Goal: Task Accomplishment & Management: Use online tool/utility

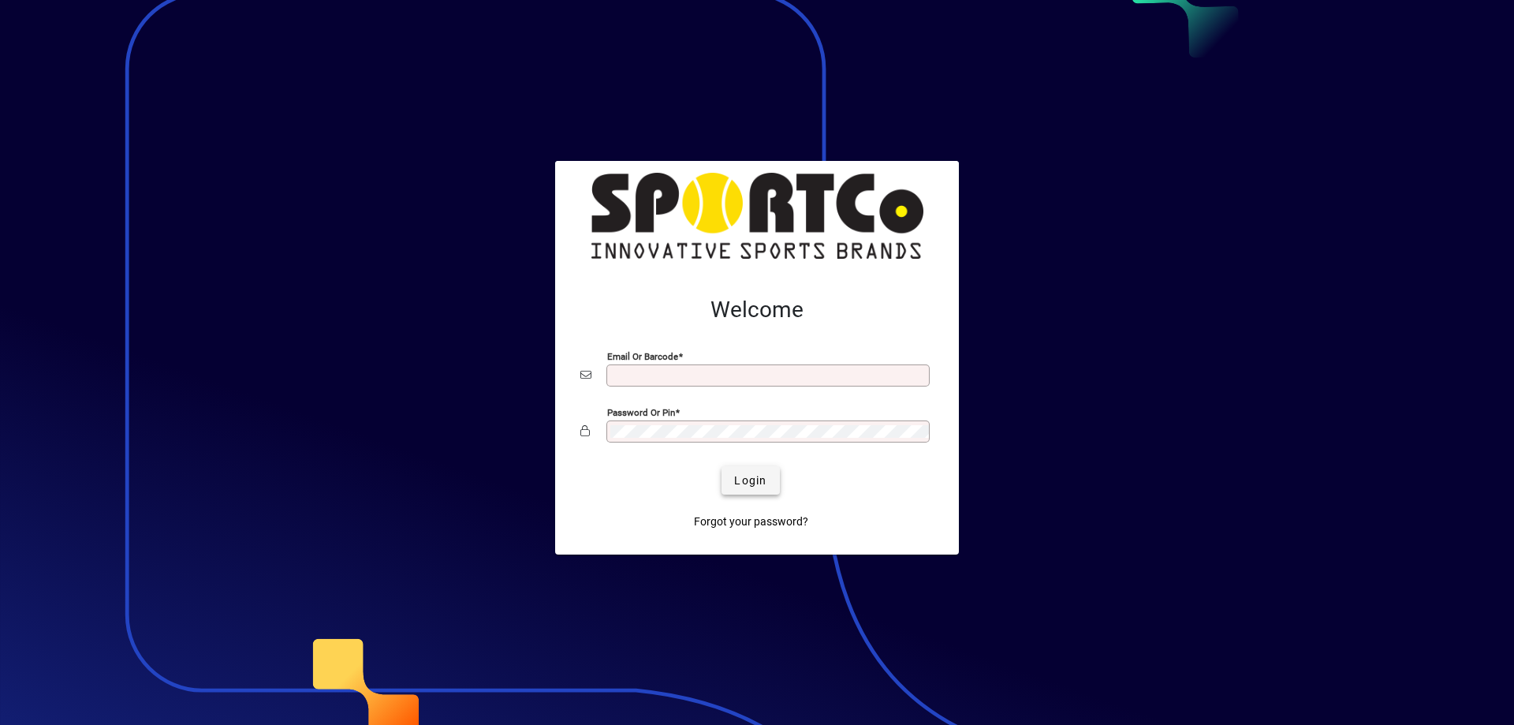
type input "**********"
click at [751, 487] on span "Login" at bounding box center [750, 480] width 32 height 17
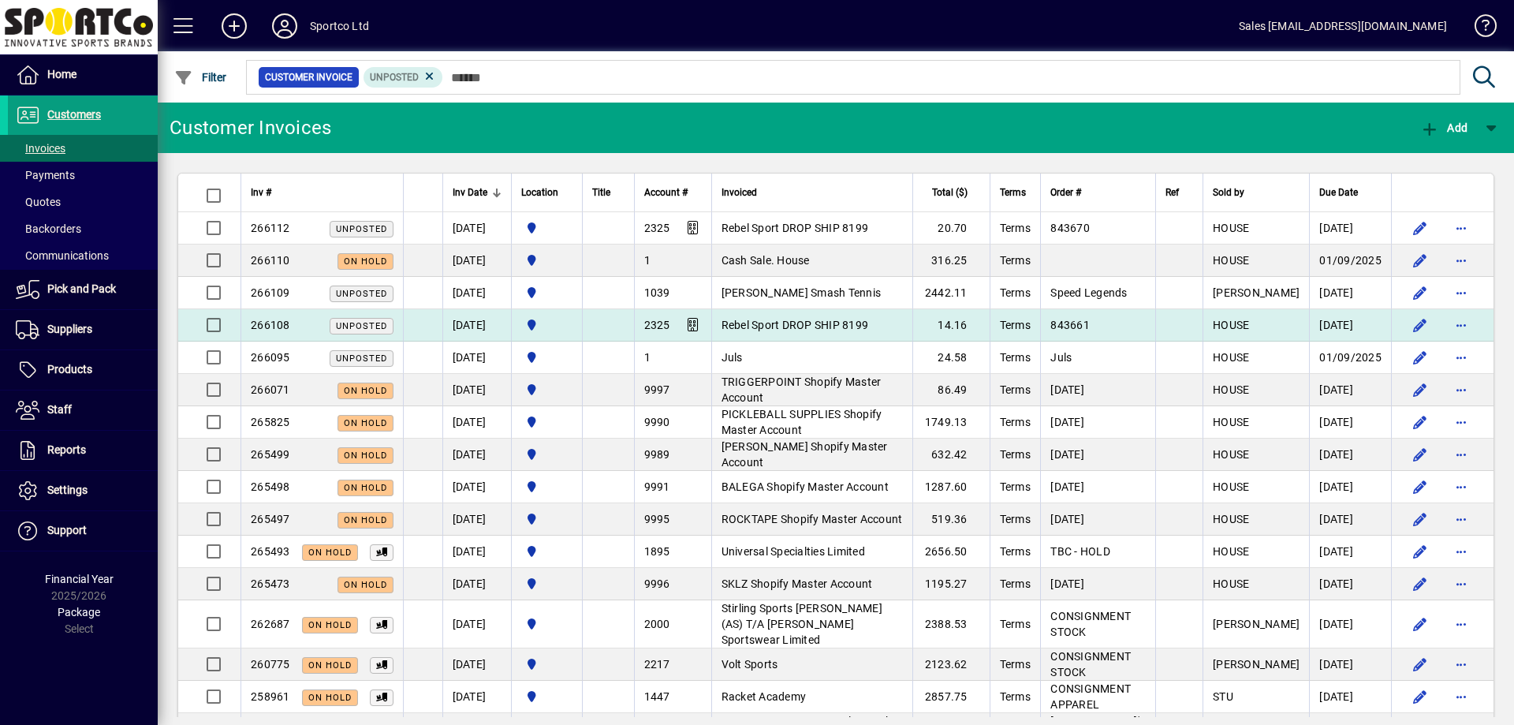
click at [769, 328] on span "Rebel Sport DROP SHIP 8199" at bounding box center [794, 325] width 147 height 13
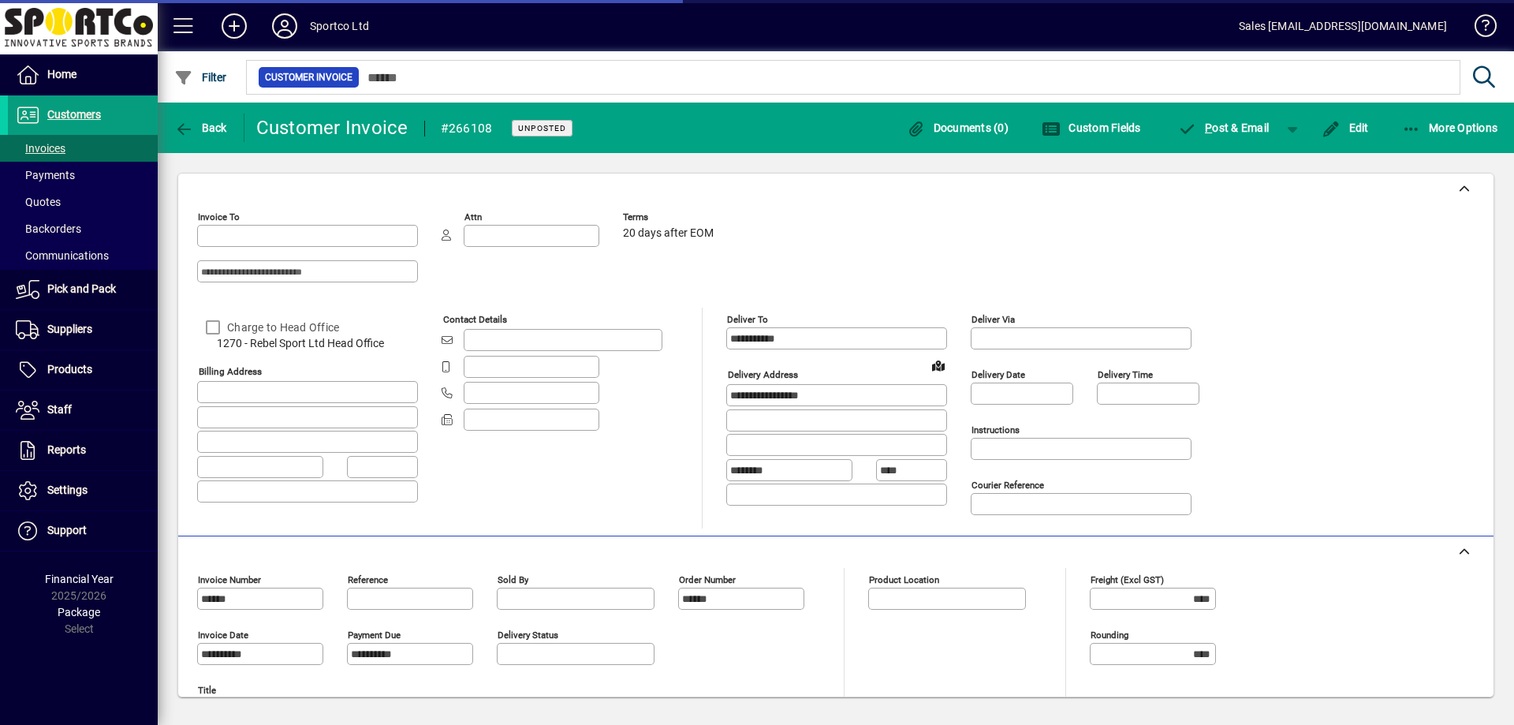
type input "**********"
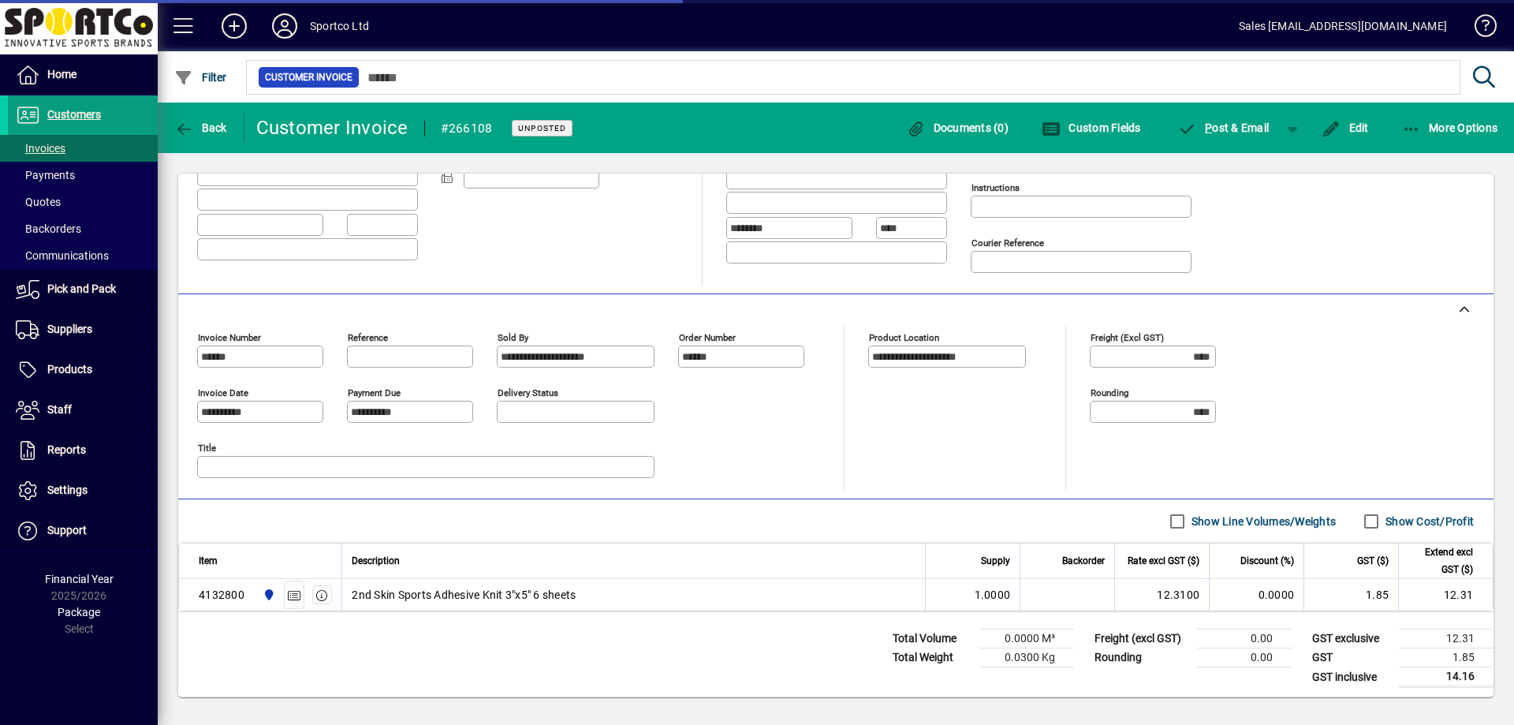
scroll to position [246, 0]
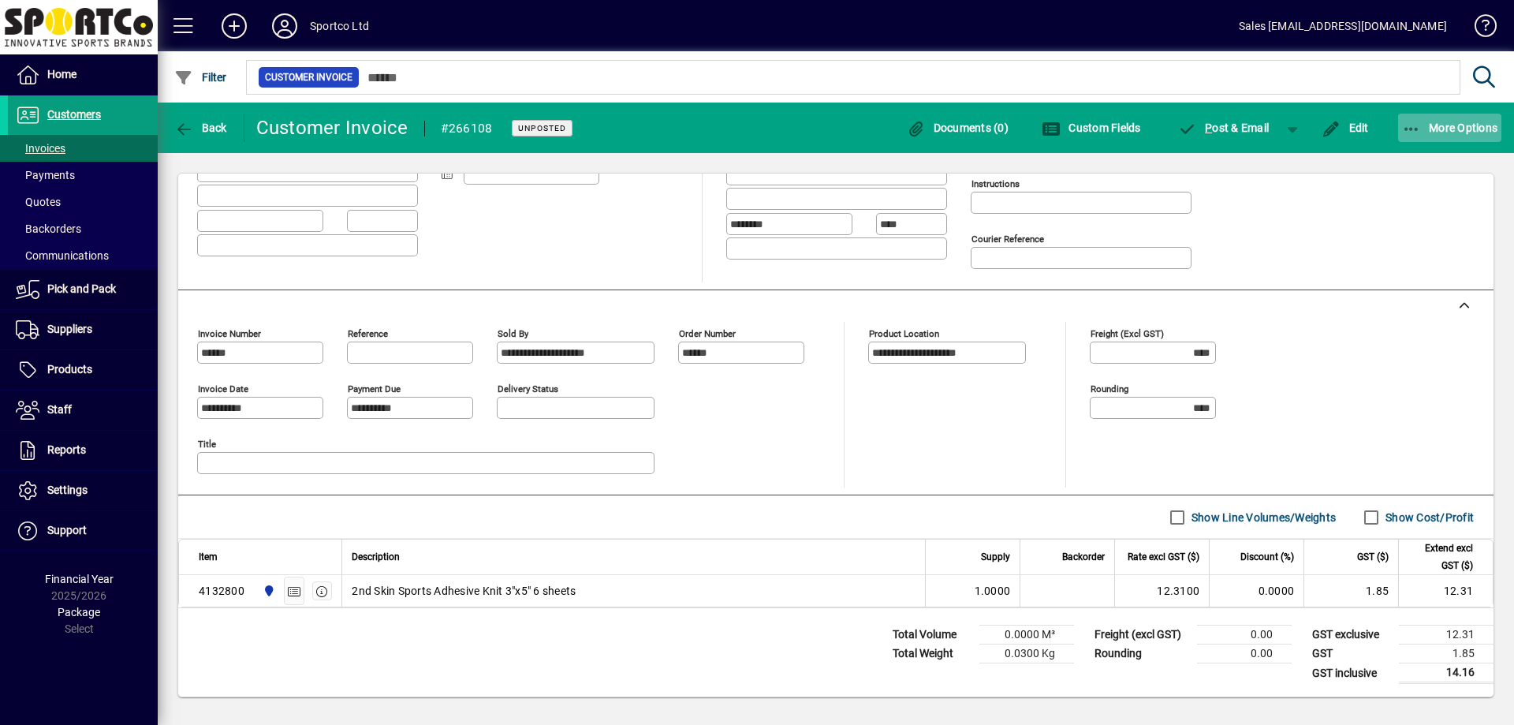
click at [1446, 130] on span "More Options" at bounding box center [1450, 127] width 96 height 13
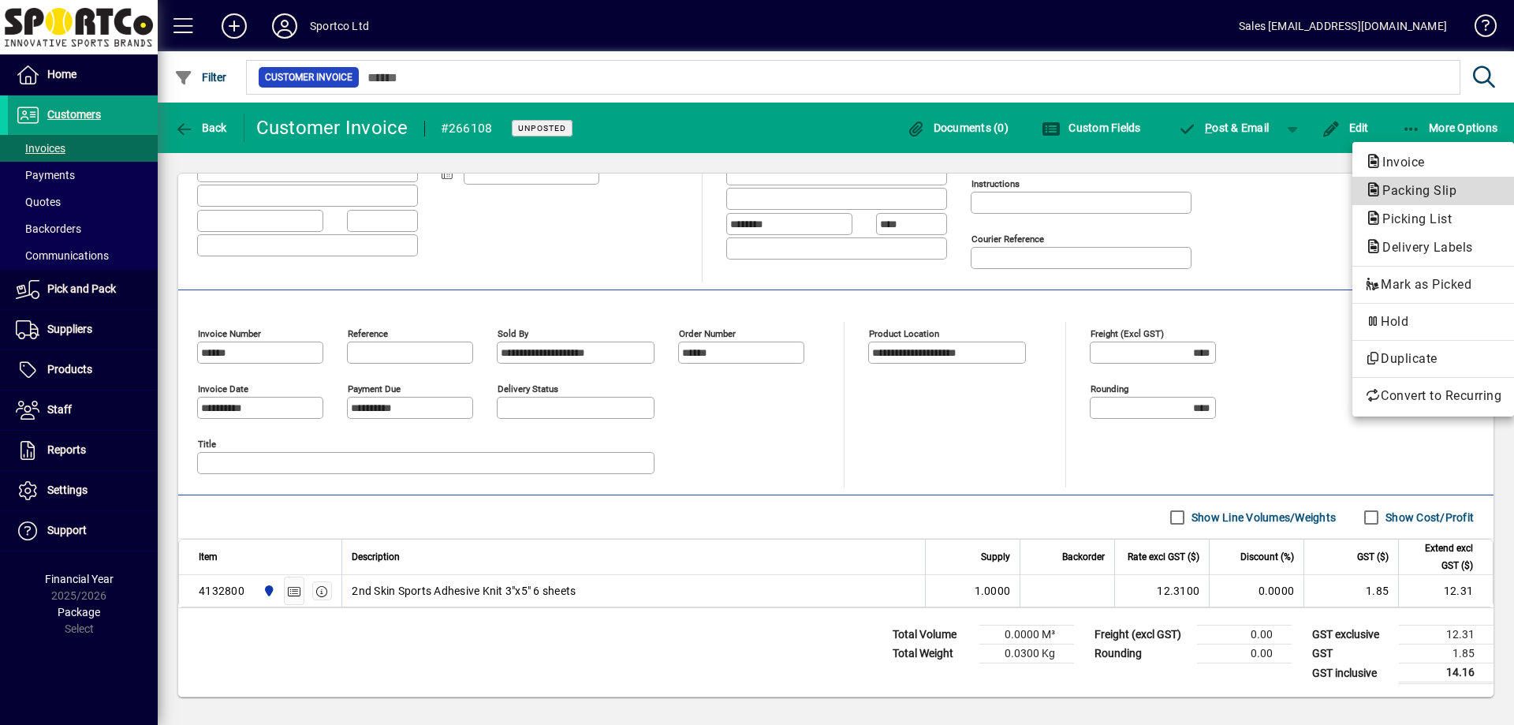
click at [1399, 199] on span "Packing Slip" at bounding box center [1433, 190] width 136 height 19
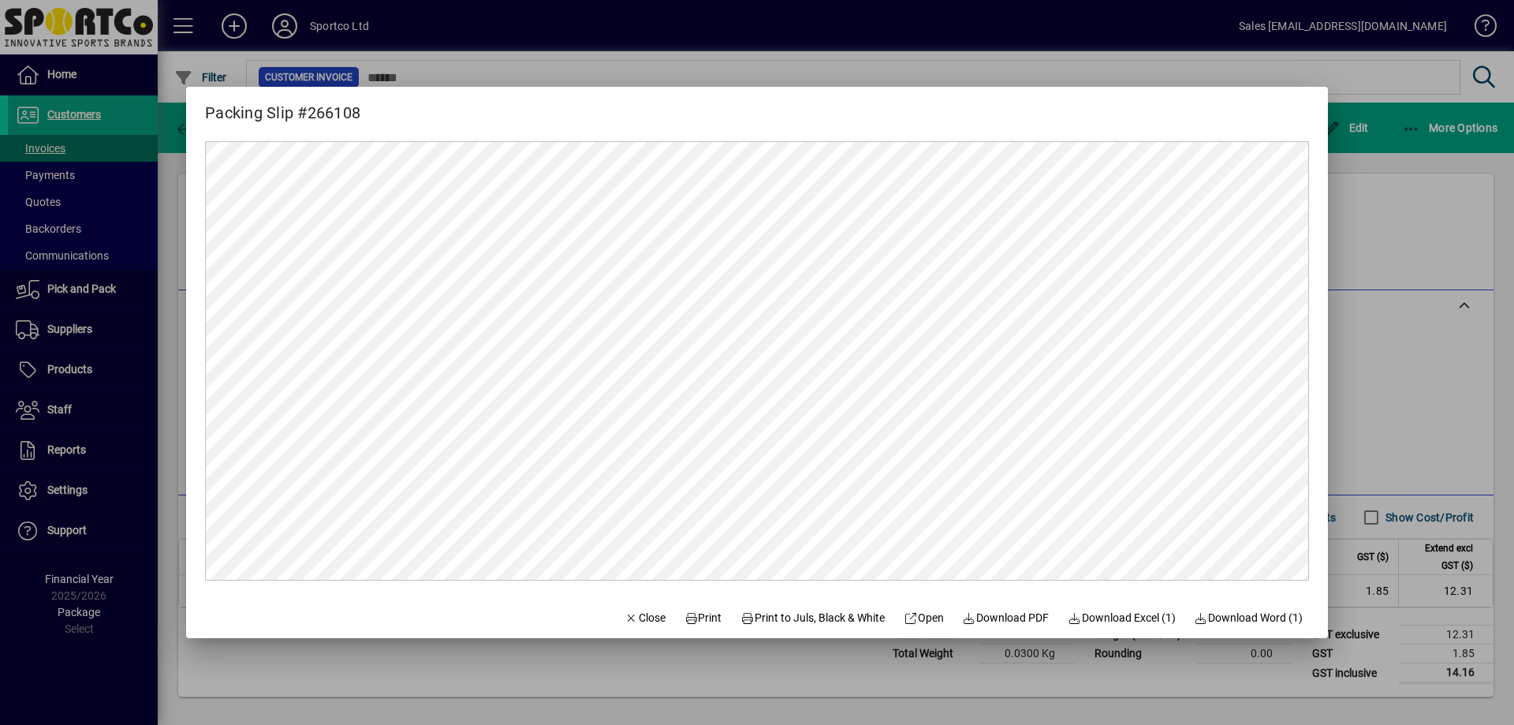
scroll to position [0, 0]
drag, startPoint x: 694, startPoint y: 617, endPoint x: 703, endPoint y: 615, distance: 9.8
click at [695, 617] on span "Print" at bounding box center [703, 617] width 38 height 17
click at [627, 624] on span "Close" at bounding box center [644, 617] width 41 height 17
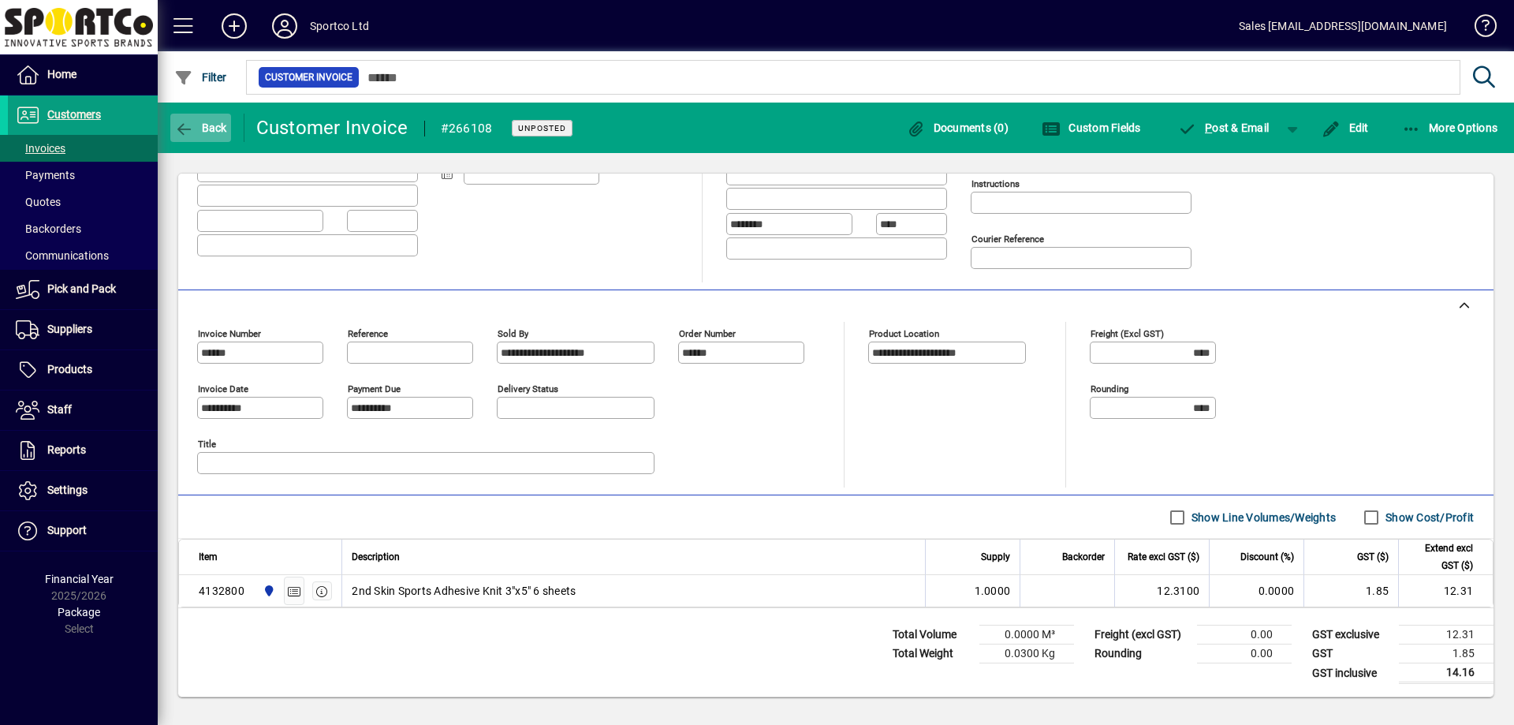
click at [217, 132] on span "Back" at bounding box center [200, 127] width 53 height 13
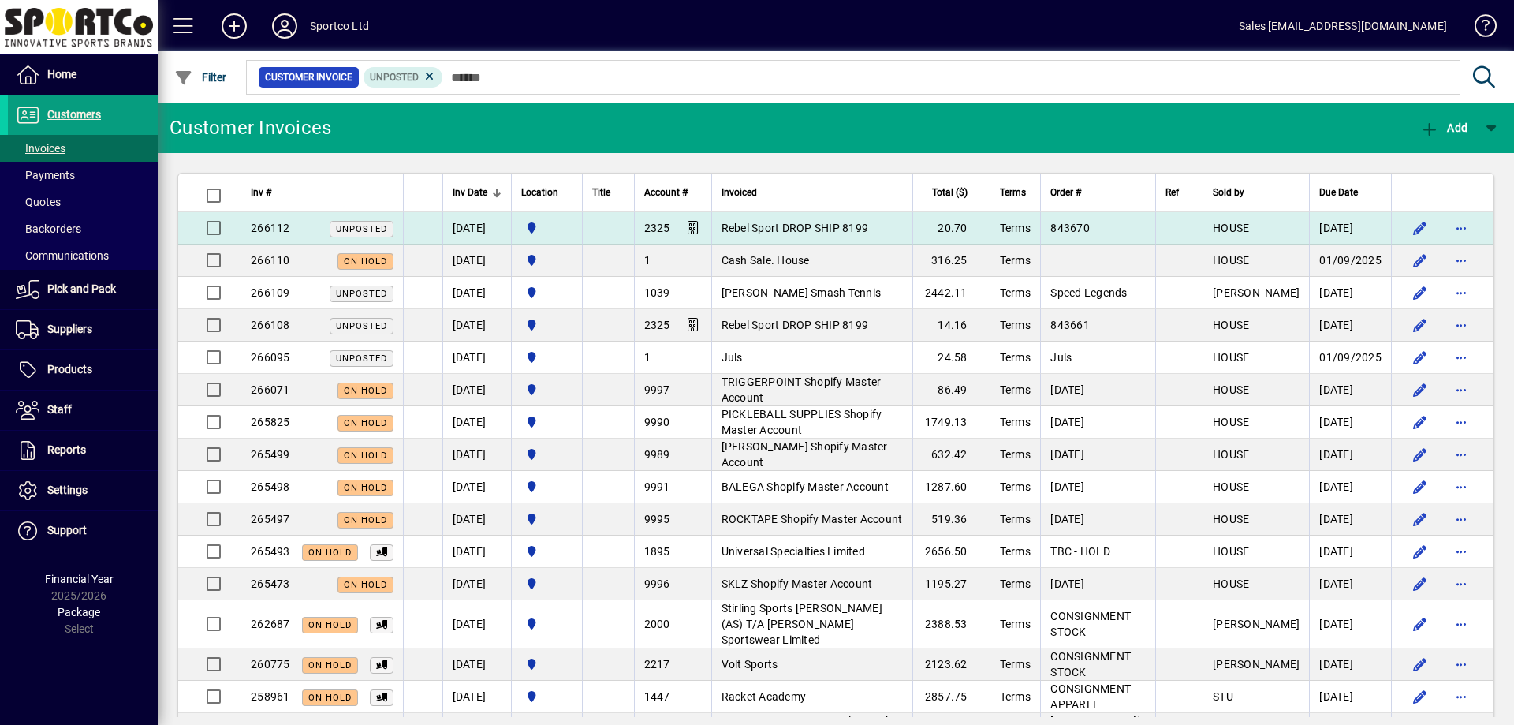
click at [824, 229] on span "Rebel Sport DROP SHIP 8199" at bounding box center [794, 228] width 147 height 13
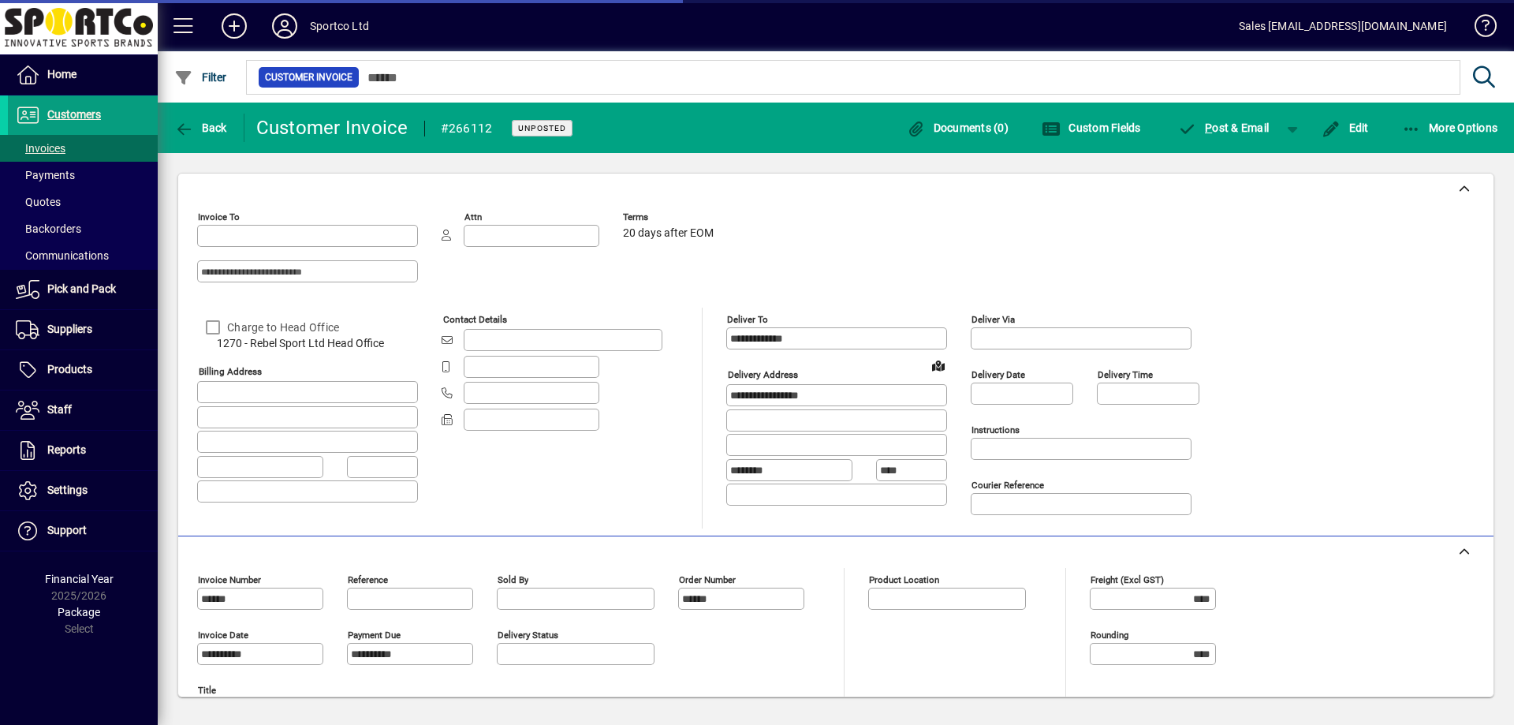
type input "**********"
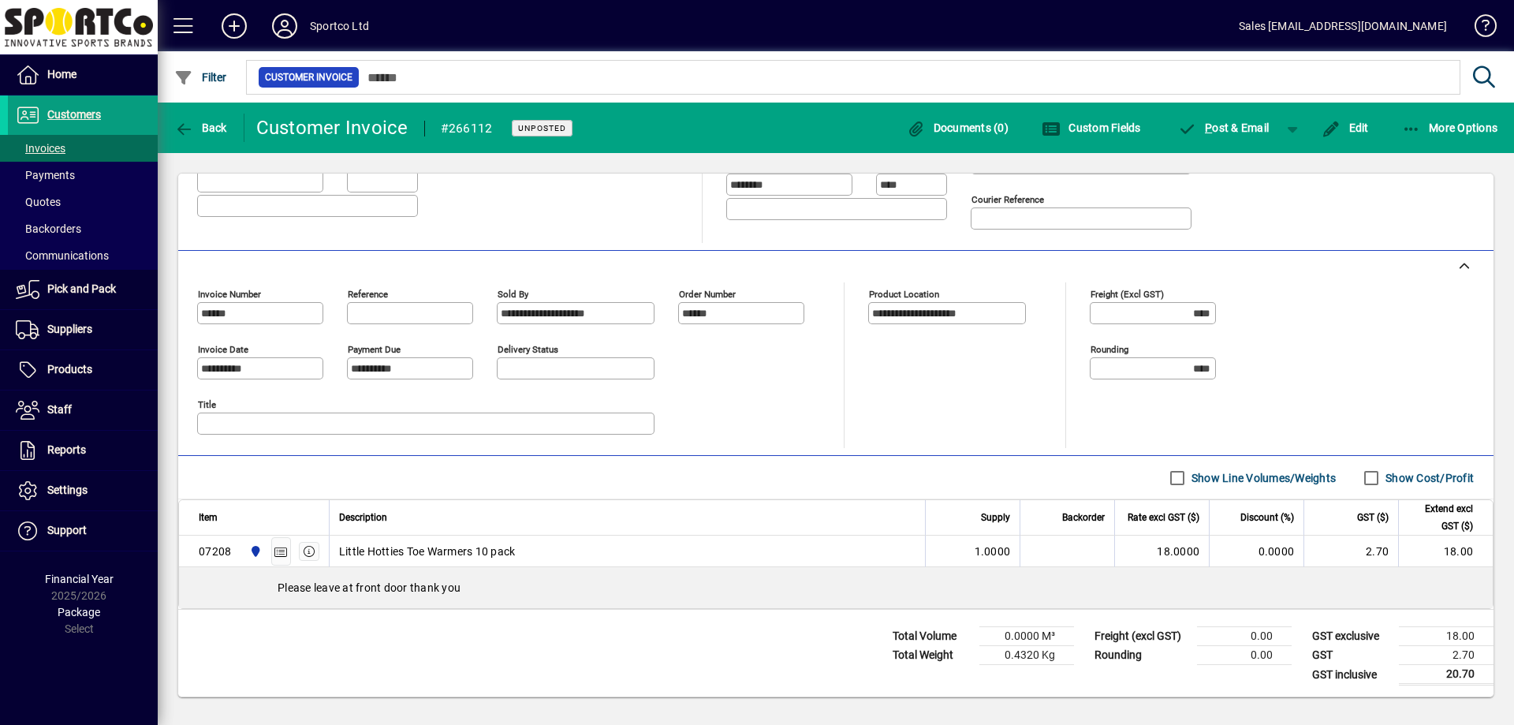
scroll to position [287, 0]
click at [1456, 128] on span "More Options" at bounding box center [1450, 127] width 96 height 13
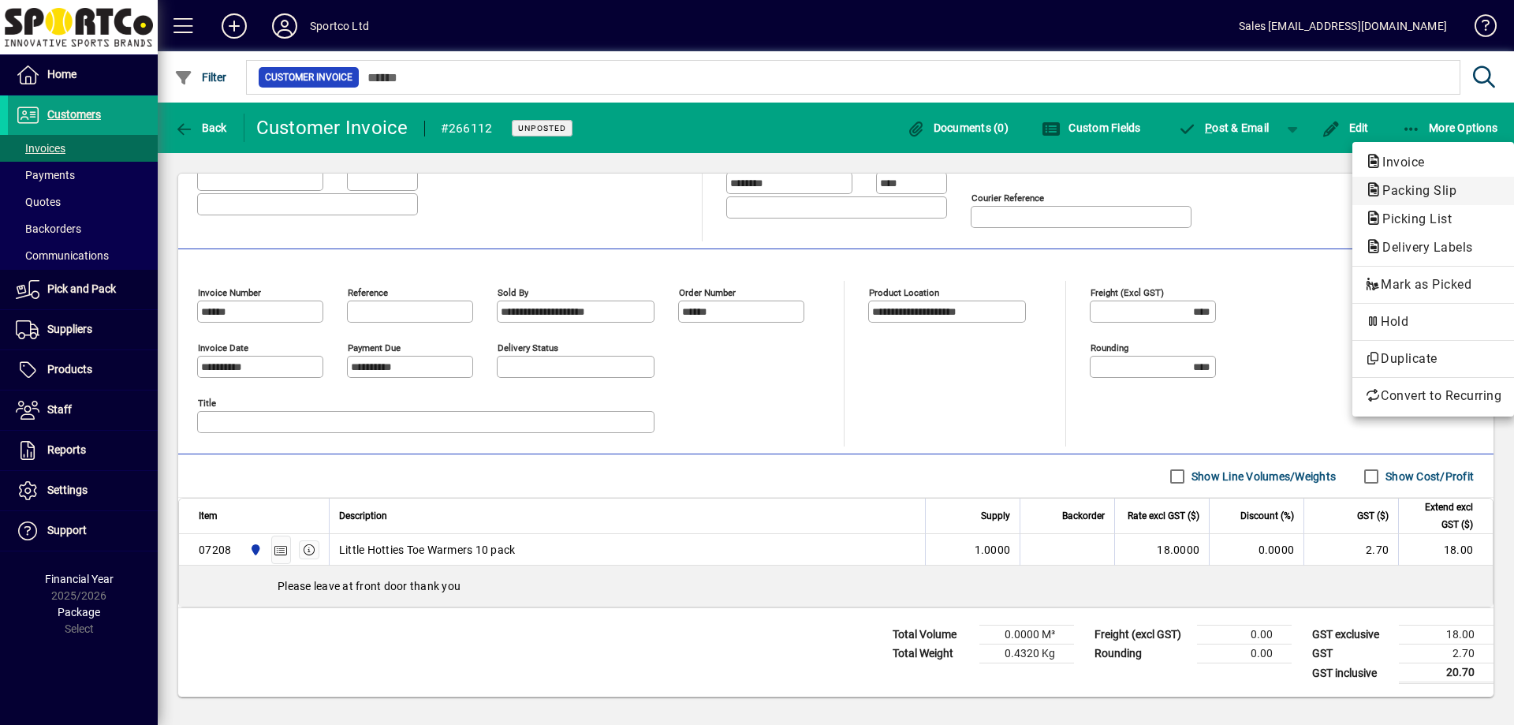
click at [1411, 187] on span "Packing Slip" at bounding box center [1414, 190] width 99 height 15
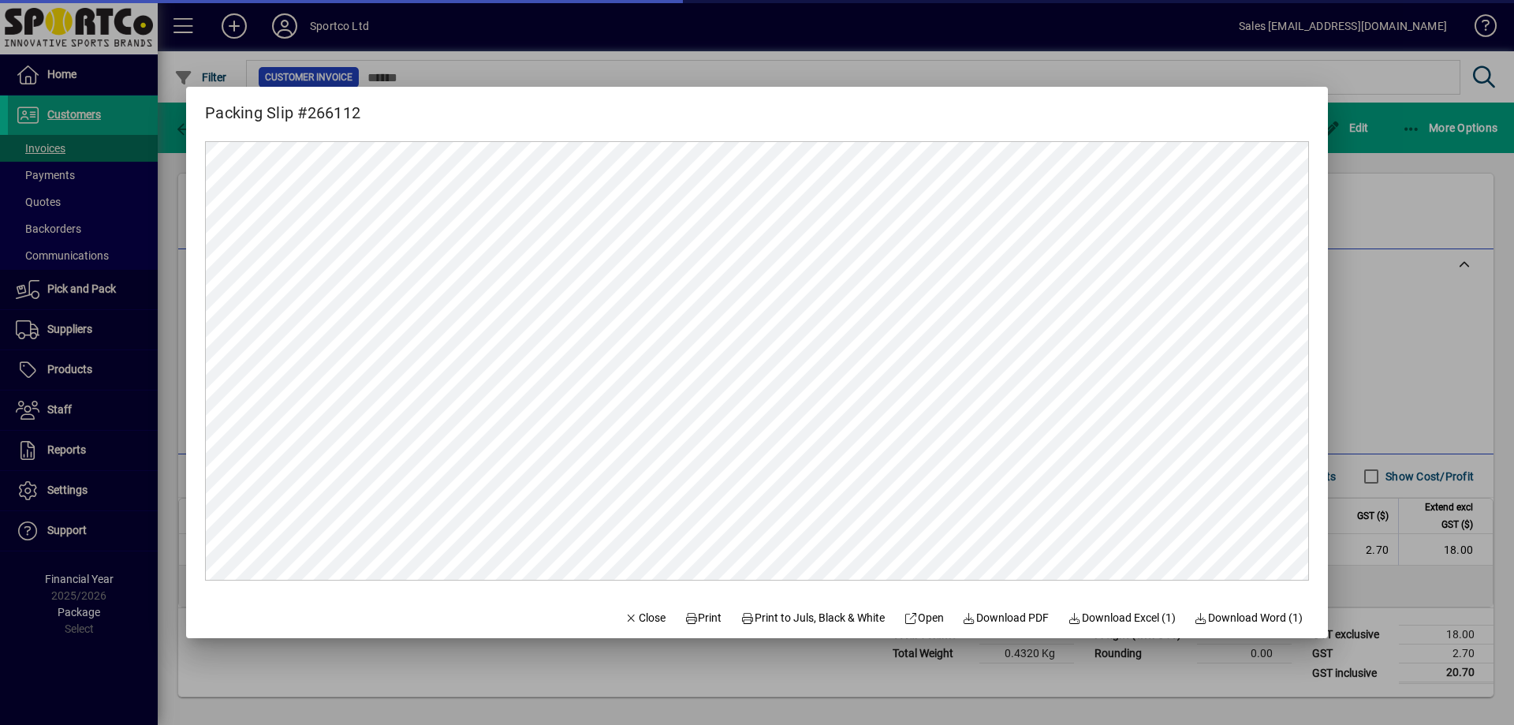
scroll to position [0, 0]
drag, startPoint x: 699, startPoint y: 620, endPoint x: 712, endPoint y: 620, distance: 13.4
click at [702, 621] on span "Print" at bounding box center [703, 617] width 38 height 17
click at [626, 620] on span "Close" at bounding box center [644, 617] width 41 height 17
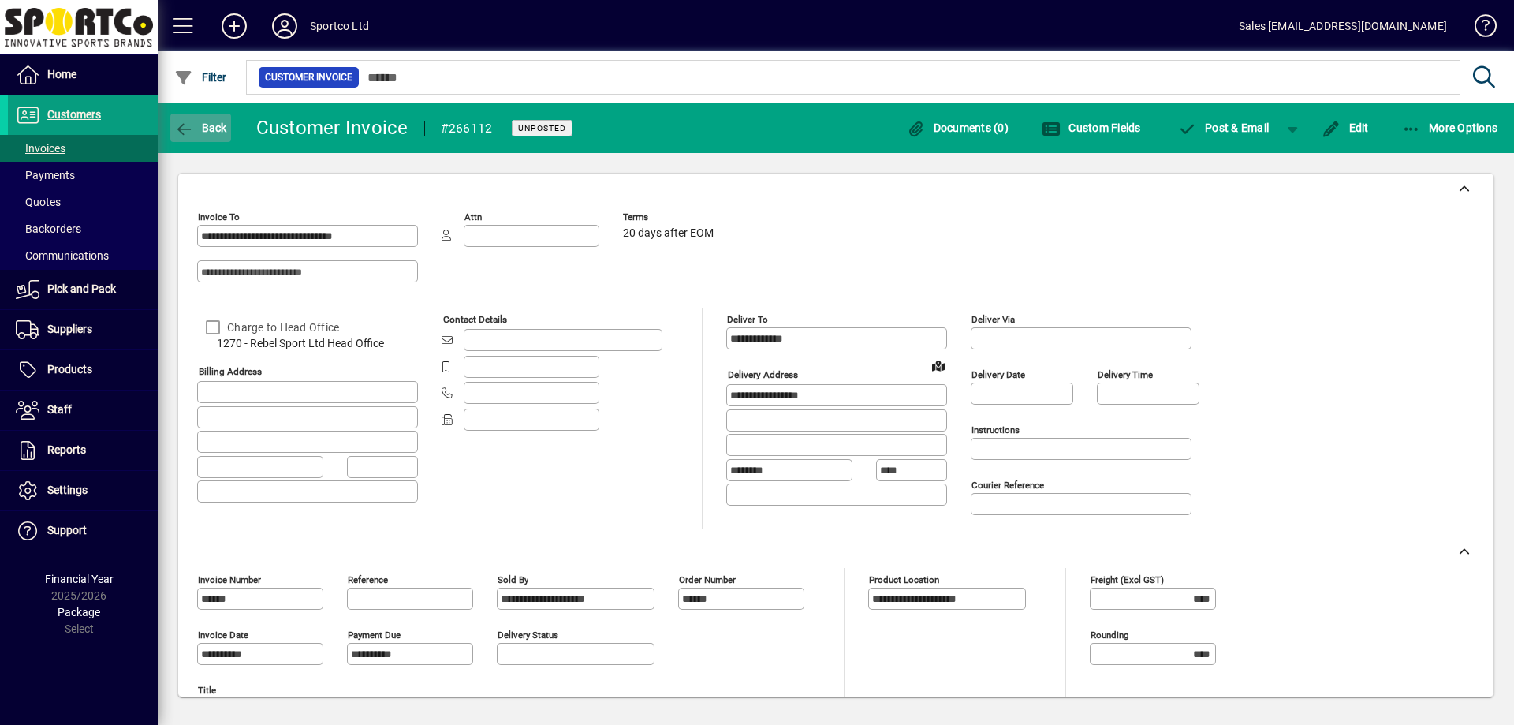
click at [192, 128] on icon "button" at bounding box center [184, 129] width 20 height 16
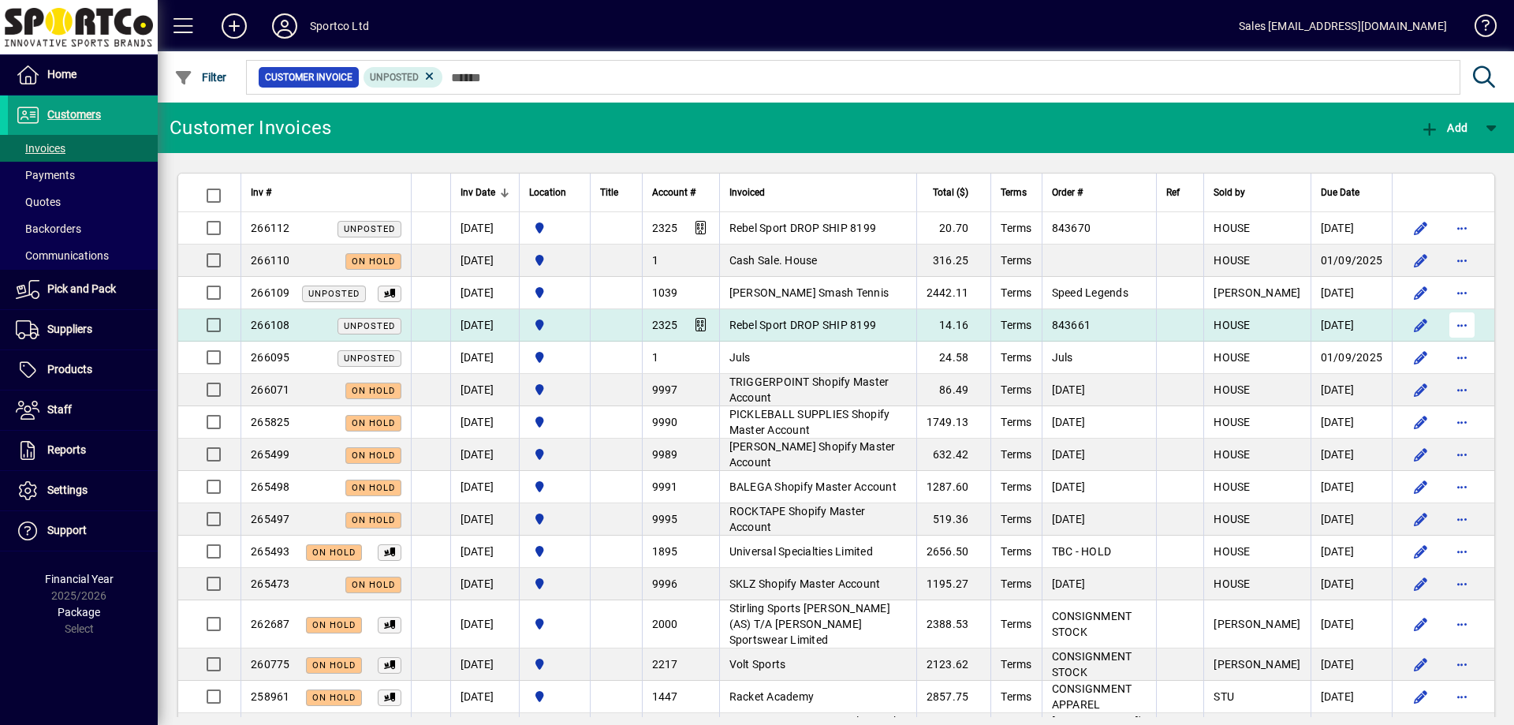
click at [1453, 320] on span "button" at bounding box center [1462, 325] width 38 height 38
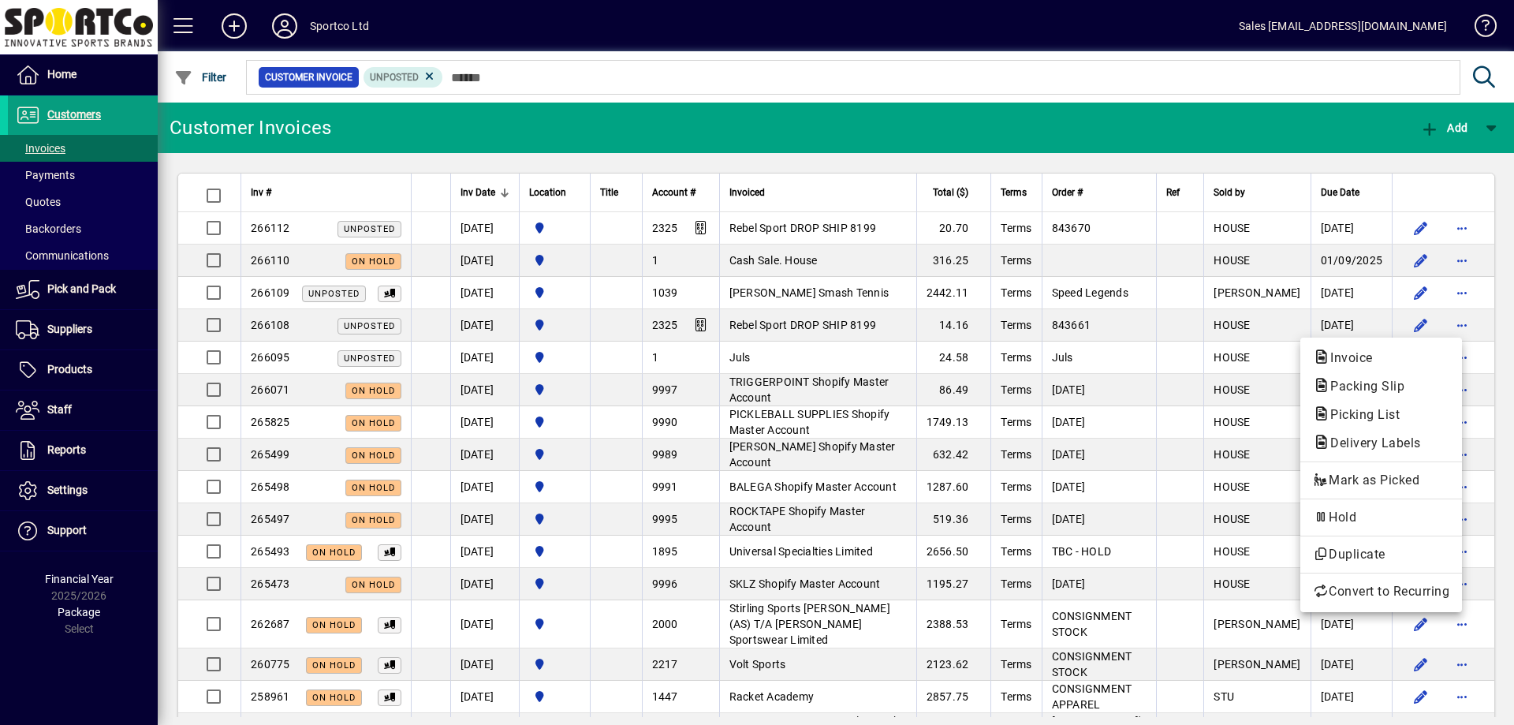
click at [47, 144] on div at bounding box center [757, 362] width 1514 height 725
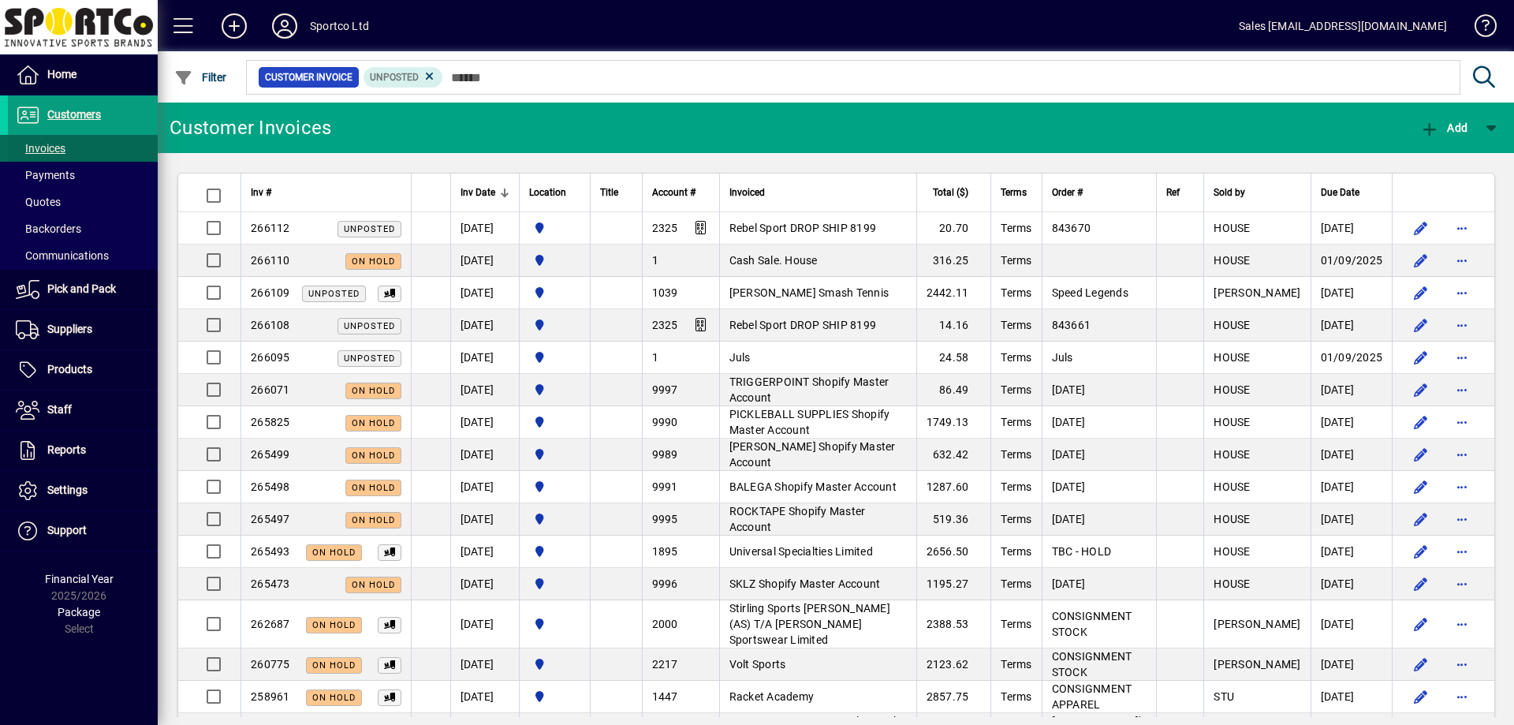
click at [47, 144] on span "Invoices" at bounding box center [41, 148] width 50 height 13
click at [59, 115] on span "Customers" at bounding box center [74, 114] width 54 height 13
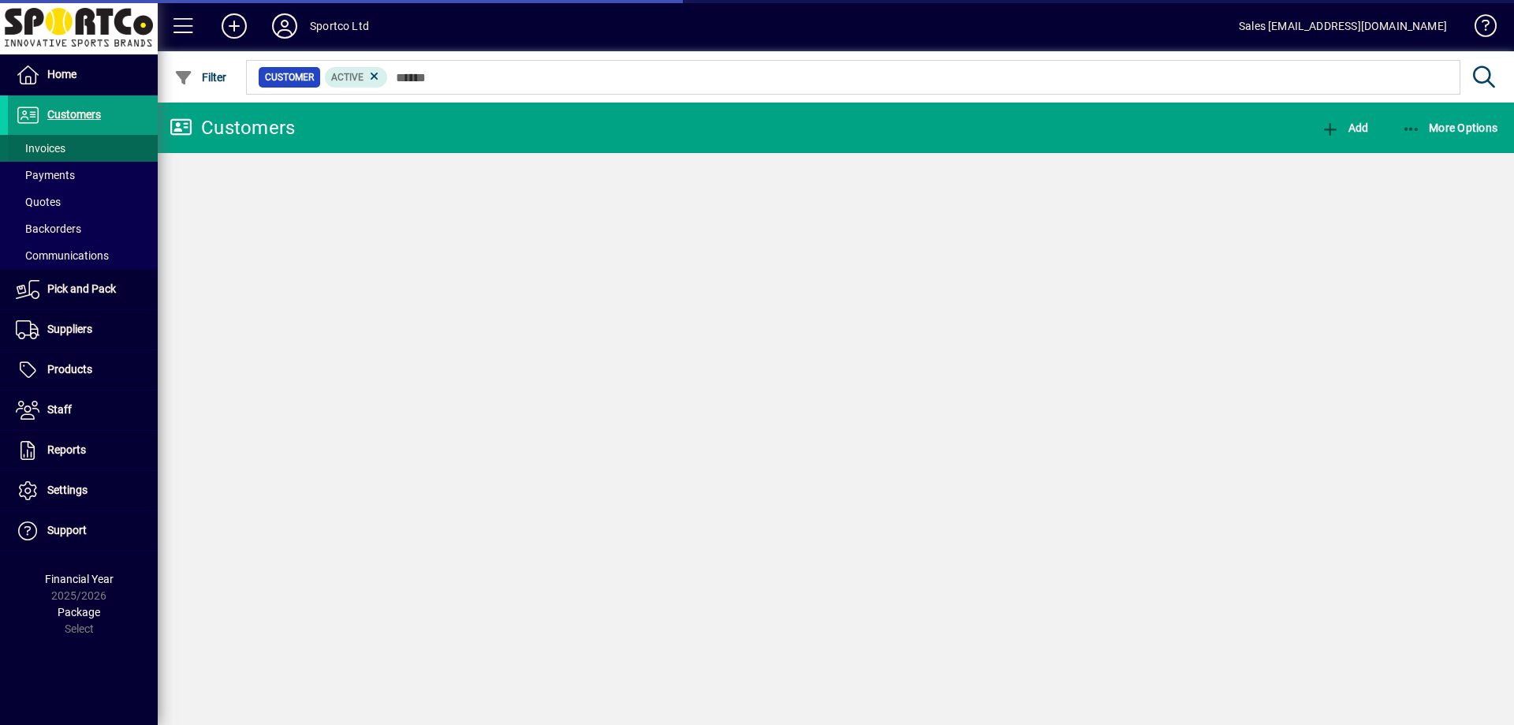
click at [49, 144] on span "Invoices" at bounding box center [41, 148] width 50 height 13
